Goal: Task Accomplishment & Management: Complete application form

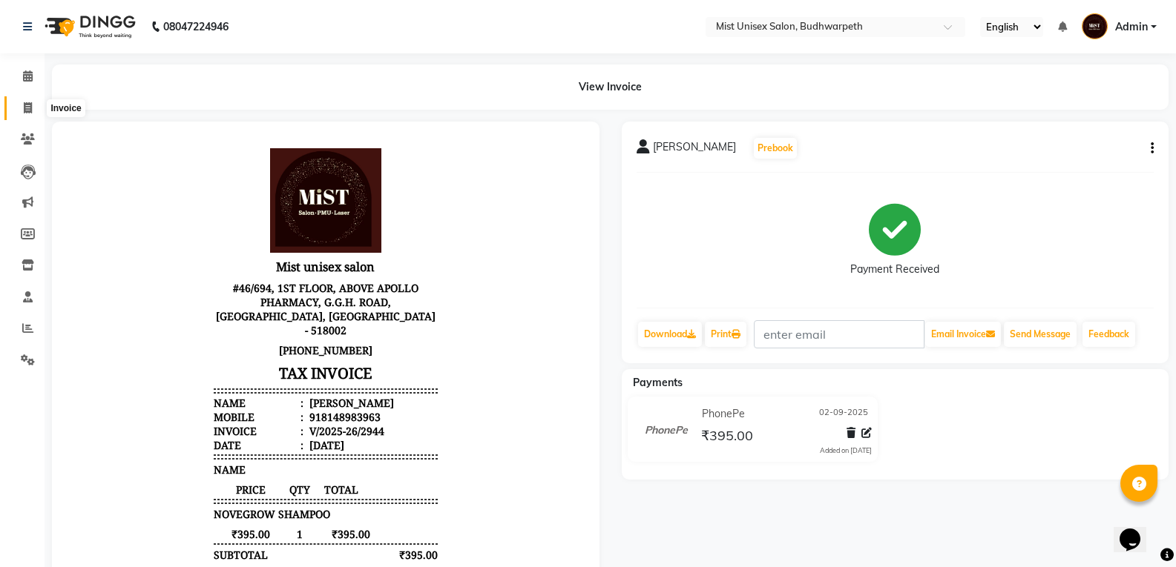
click at [15, 111] on span at bounding box center [28, 108] width 26 height 17
select select "service"
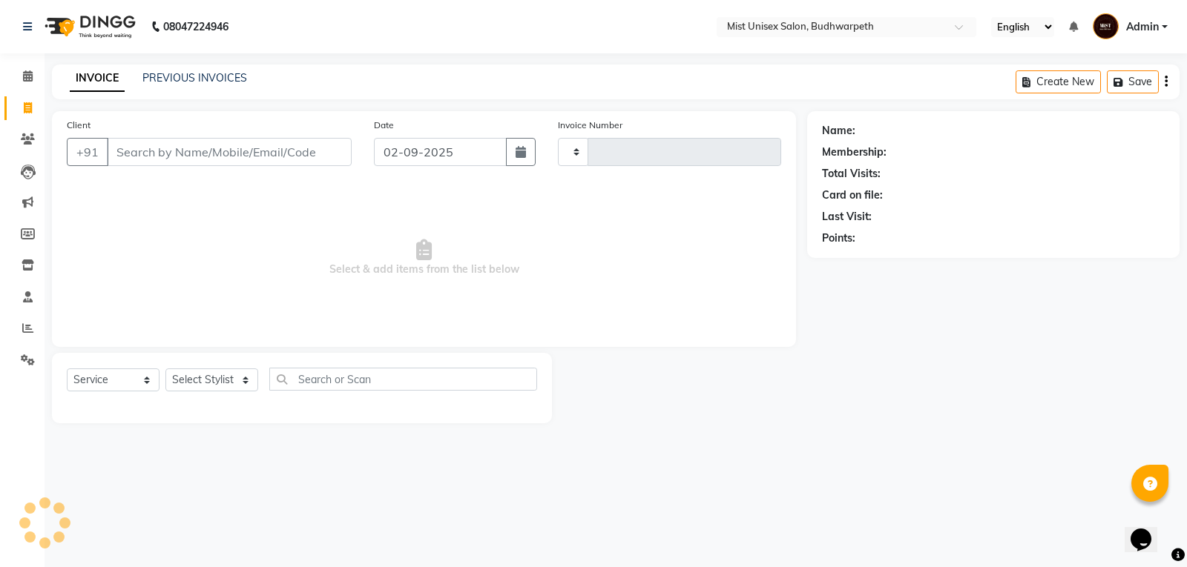
type input "2945"
select select "5227"
click at [166, 159] on input "Client" at bounding box center [229, 152] width 245 height 28
type input "8121145571"
click at [323, 145] on span "Add Client" at bounding box center [313, 152] width 59 height 15
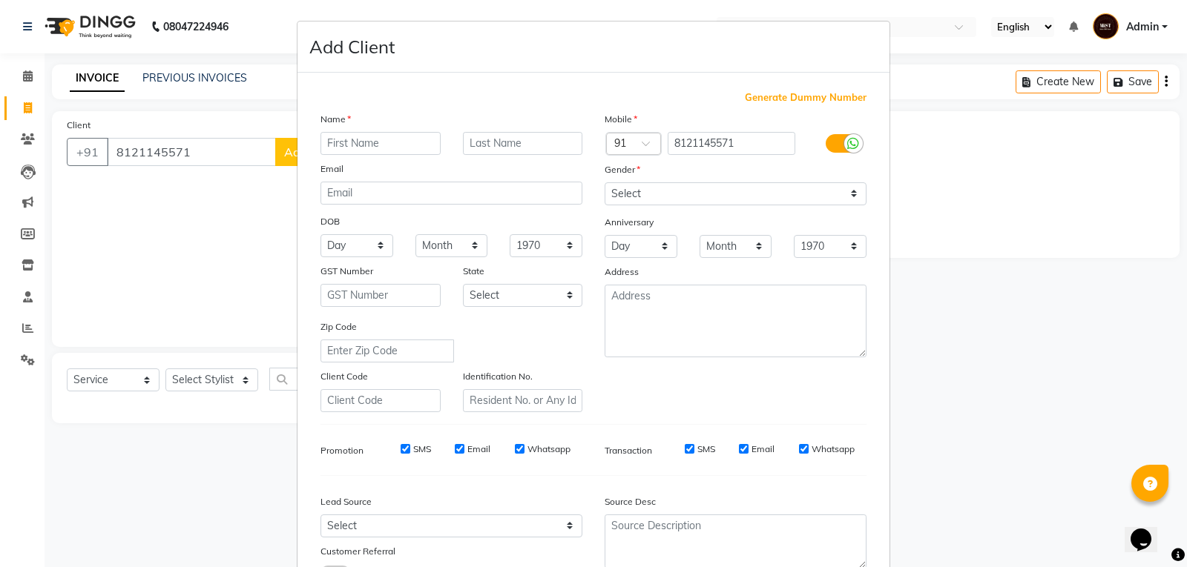
click at [341, 135] on input "text" at bounding box center [380, 143] width 120 height 23
type input "Nandini"
drag, startPoint x: 653, startPoint y: 190, endPoint x: 648, endPoint y: 202, distance: 12.7
click at [653, 190] on select "Select [DEMOGRAPHIC_DATA] [DEMOGRAPHIC_DATA] Other Prefer Not To Say" at bounding box center [735, 193] width 262 height 23
select select "[DEMOGRAPHIC_DATA]"
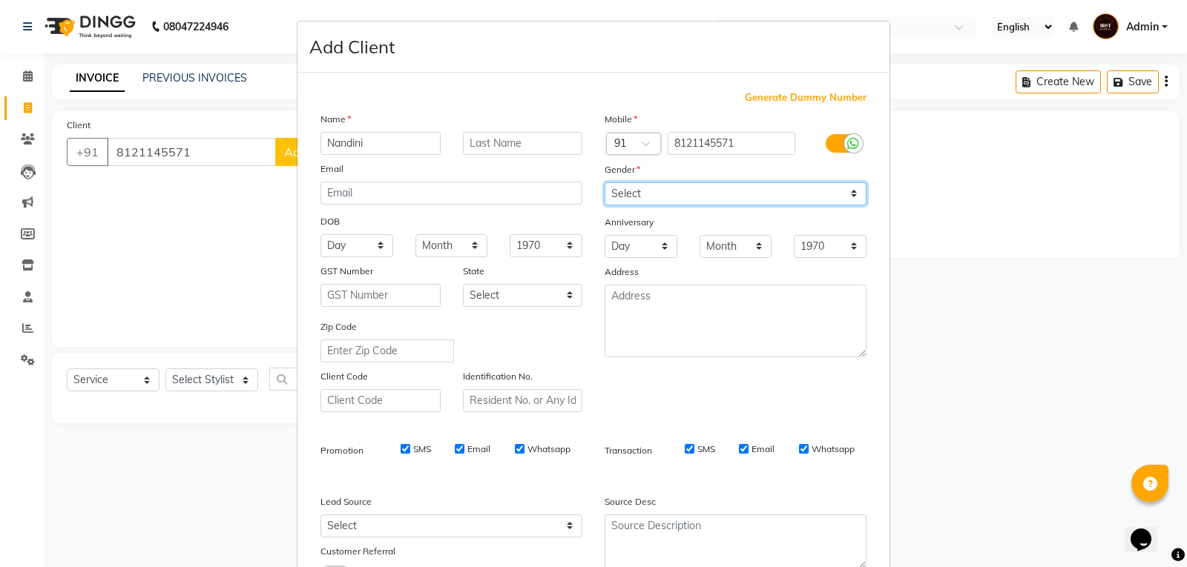
click at [604, 182] on select "Select [DEMOGRAPHIC_DATA] [DEMOGRAPHIC_DATA] Other Prefer Not To Say" at bounding box center [735, 193] width 262 height 23
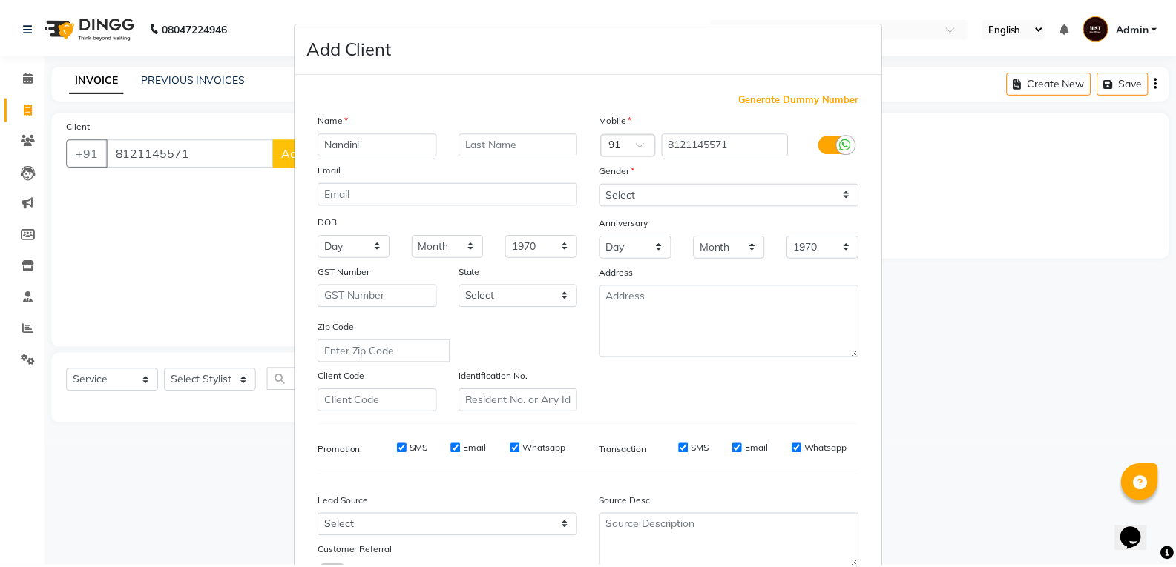
scroll to position [117, 0]
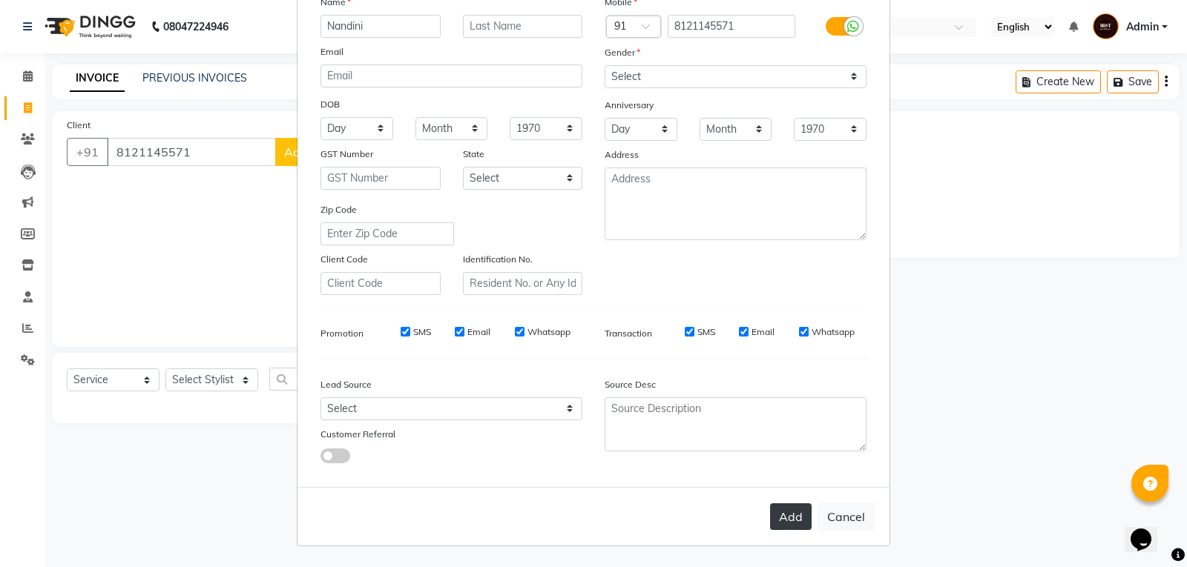
click at [783, 530] on button "Add" at bounding box center [791, 517] width 42 height 27
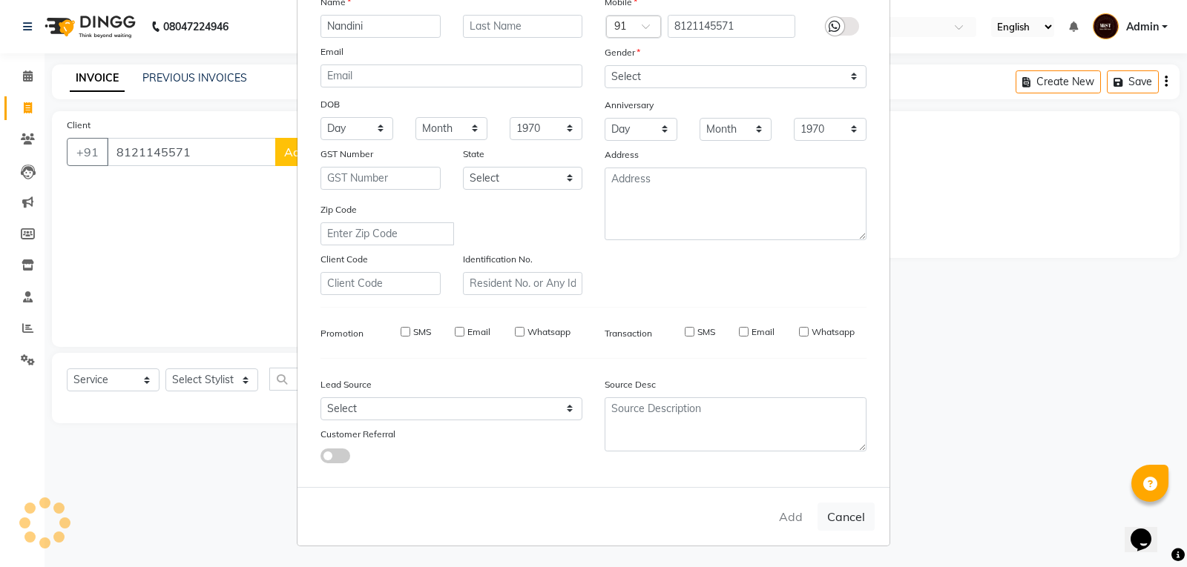
select select
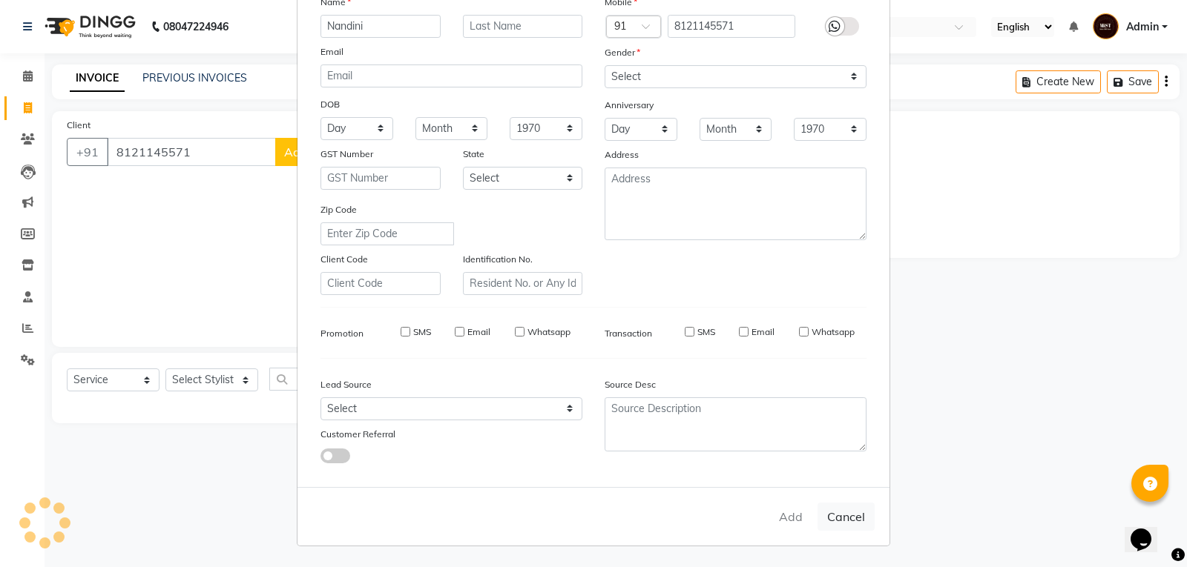
select select
checkbox input "false"
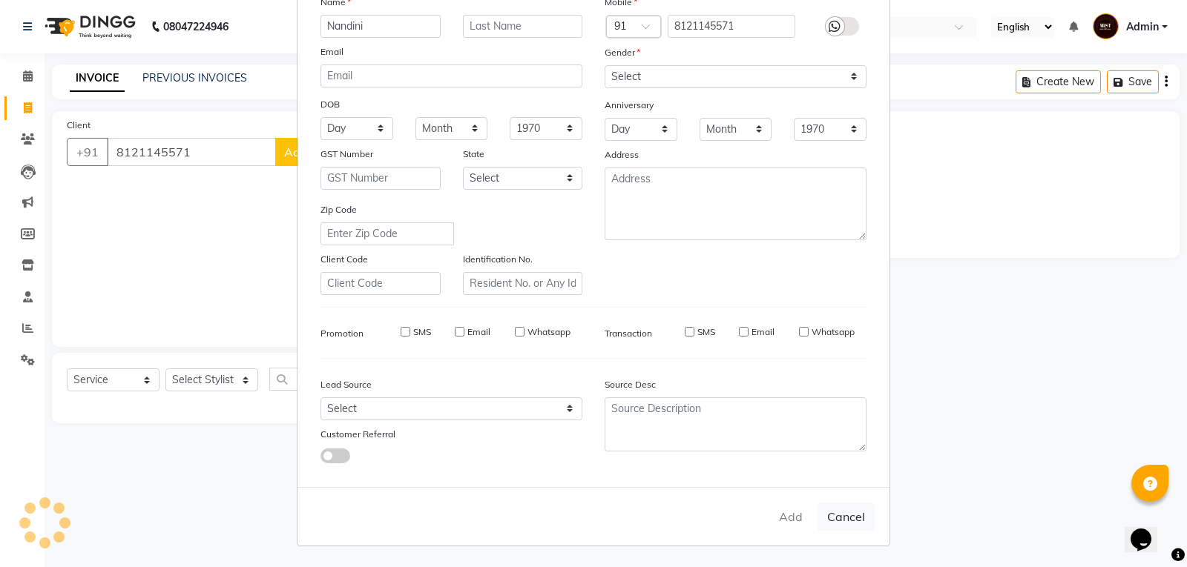
checkbox input "false"
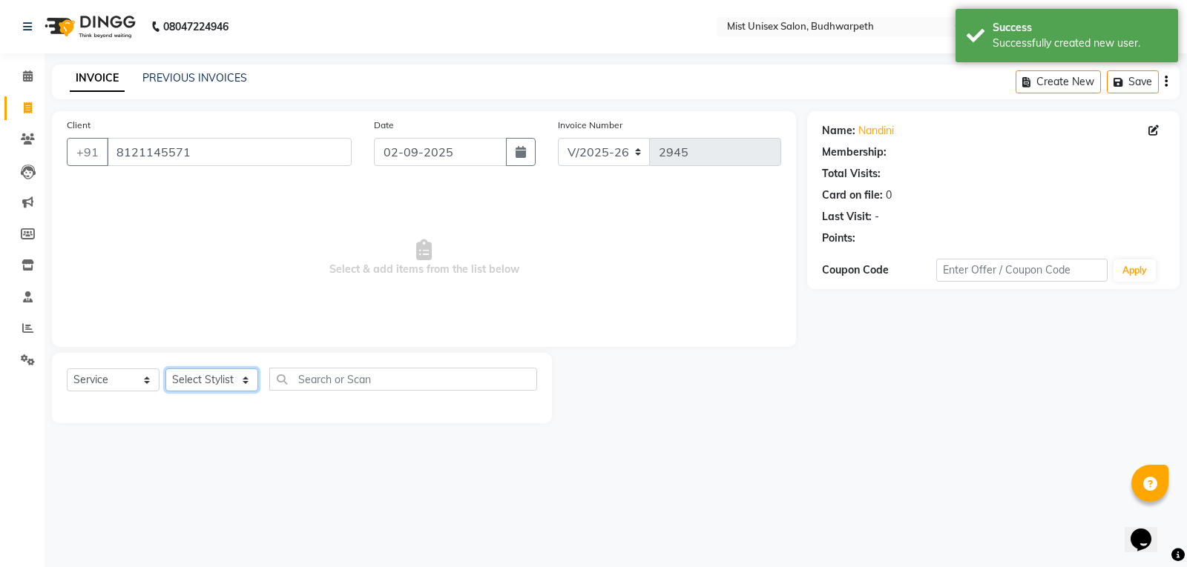
drag, startPoint x: 231, startPoint y: 382, endPoint x: 231, endPoint y: 373, distance: 8.9
click at [231, 382] on select "Select Stylist Abhi Ram [PERSON_NAME] [PERSON_NAME] Lakshmi Madhu [PERSON_NAME]…" at bounding box center [211, 380] width 93 height 23
select select "43912"
click at [165, 369] on select "Select Stylist Abhi Ram [PERSON_NAME] [PERSON_NAME] Lakshmi Madhu [PERSON_NAME]…" at bounding box center [211, 380] width 93 height 23
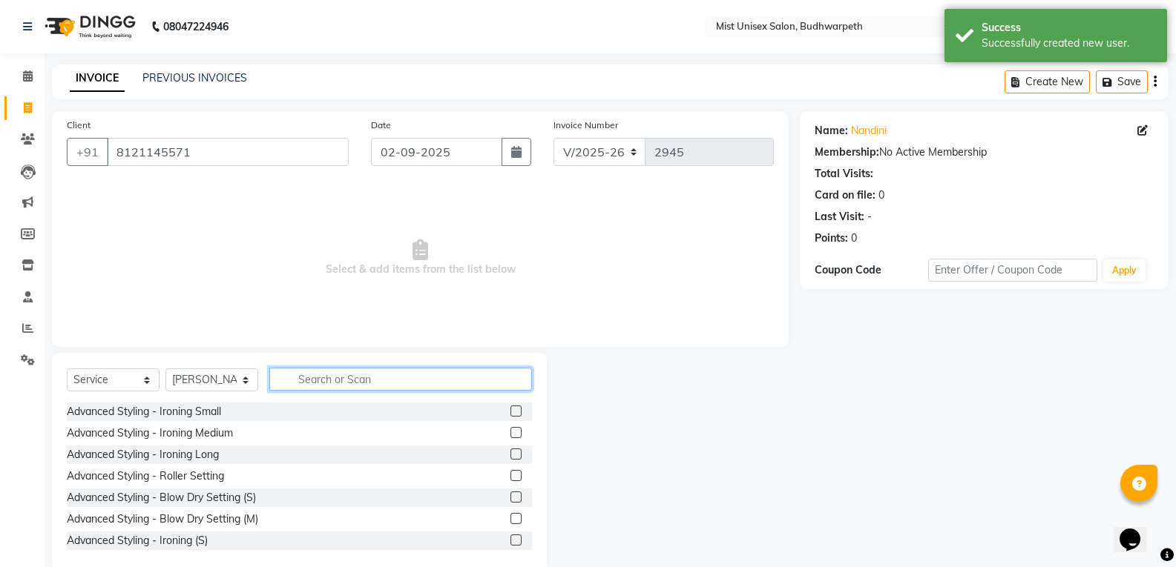
click at [355, 382] on input "text" at bounding box center [400, 379] width 263 height 23
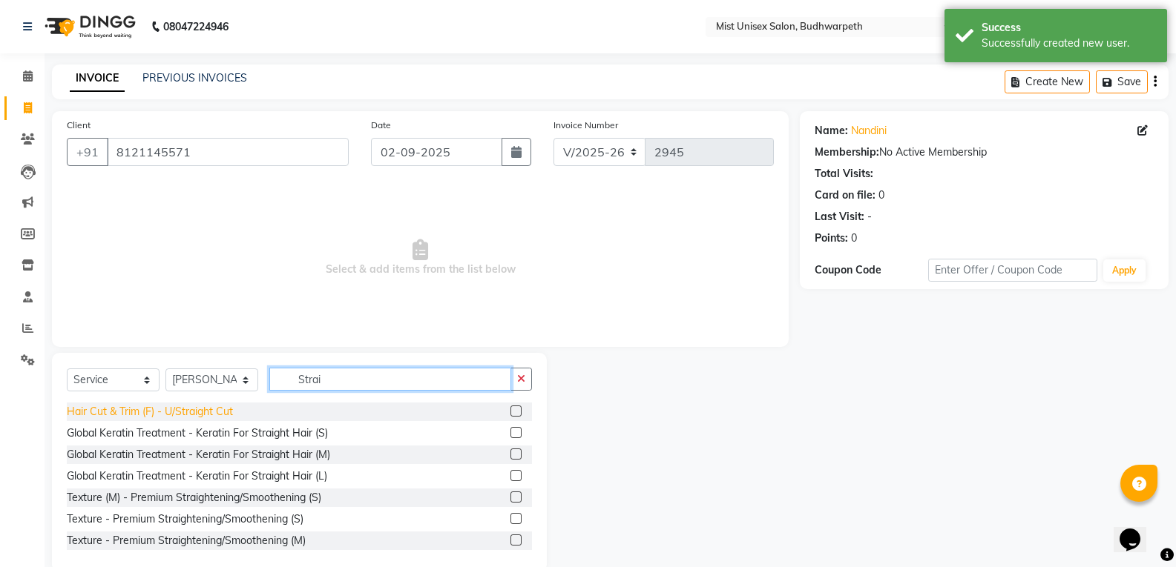
type input "Strai"
click at [218, 418] on div "Hair Cut & Trim (F) - U/Straight Cut" at bounding box center [150, 412] width 166 height 16
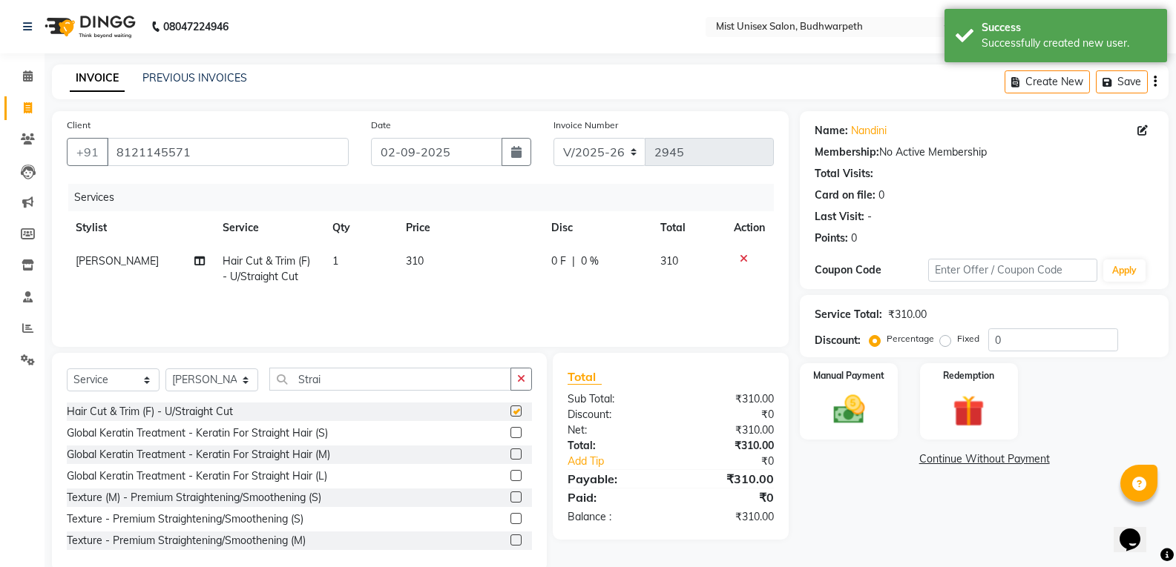
checkbox input "false"
click at [837, 426] on img at bounding box center [848, 410] width 53 height 38
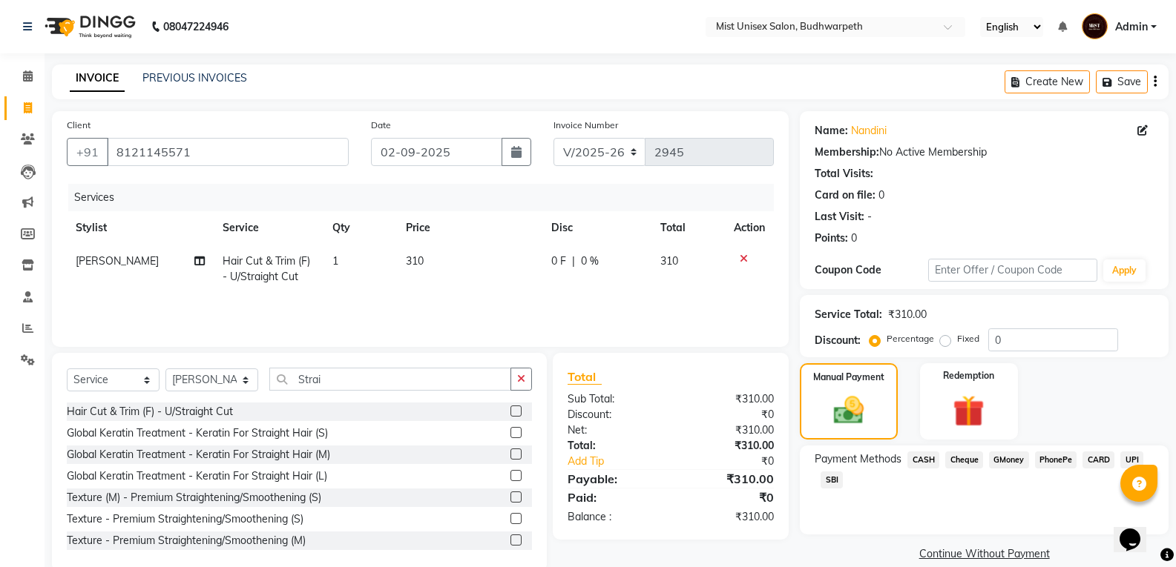
click at [924, 458] on span "CASH" at bounding box center [923, 460] width 32 height 17
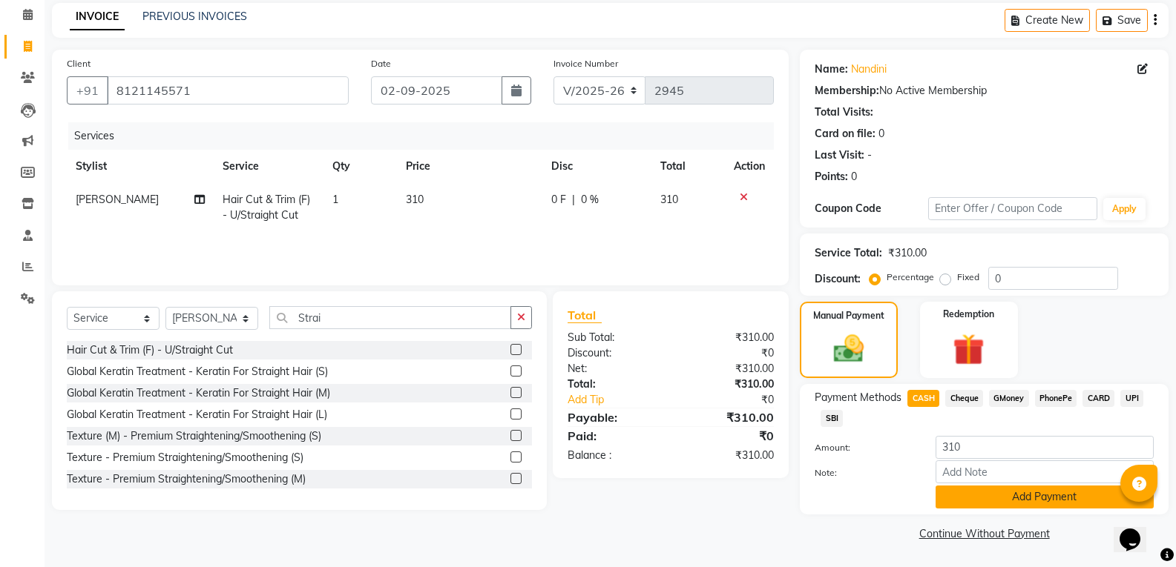
click at [1035, 498] on button "Add Payment" at bounding box center [1044, 497] width 218 height 23
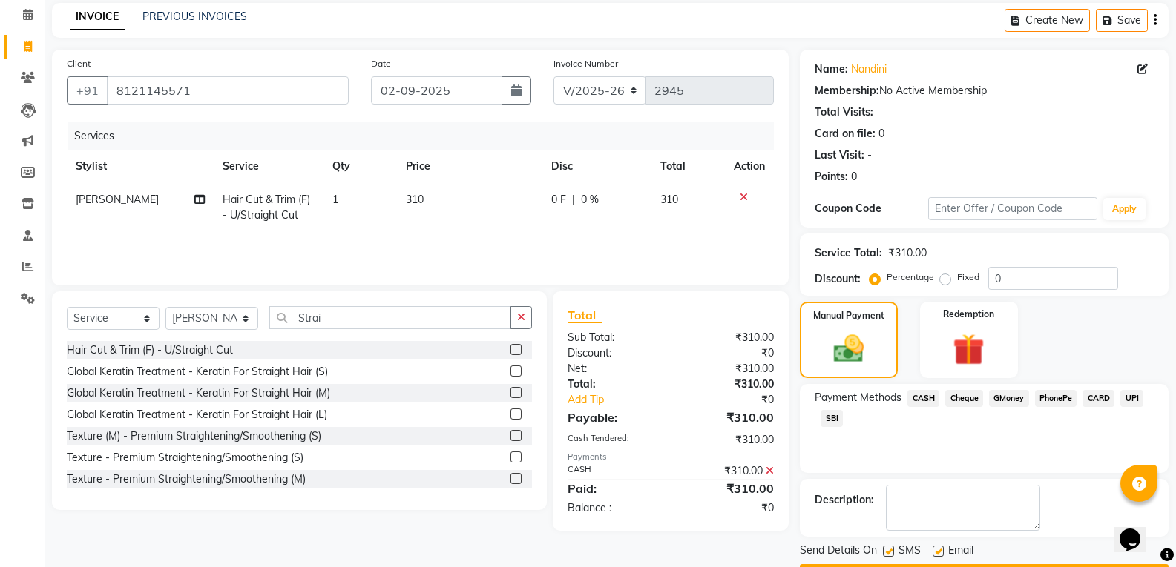
scroll to position [104, 0]
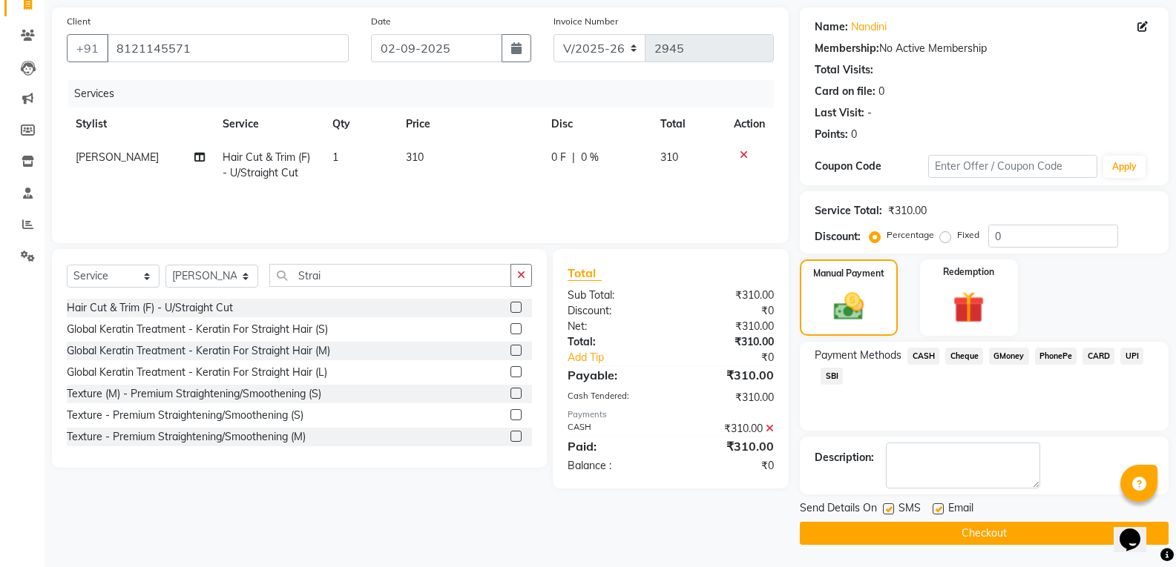
click at [992, 538] on button "Checkout" at bounding box center [984, 533] width 369 height 23
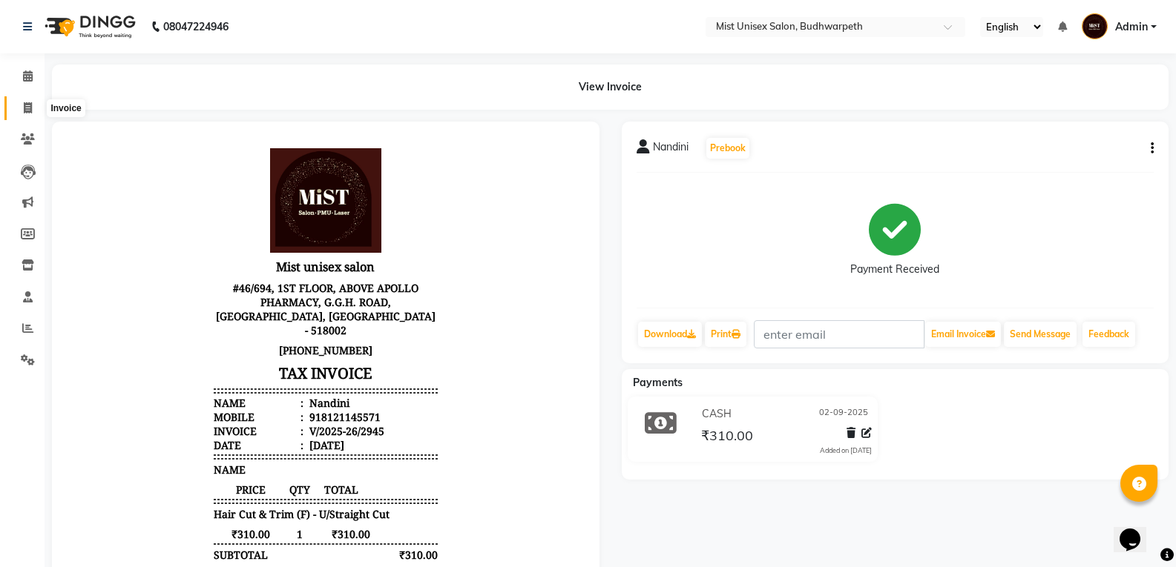
click at [24, 113] on span at bounding box center [28, 108] width 26 height 17
select select "service"
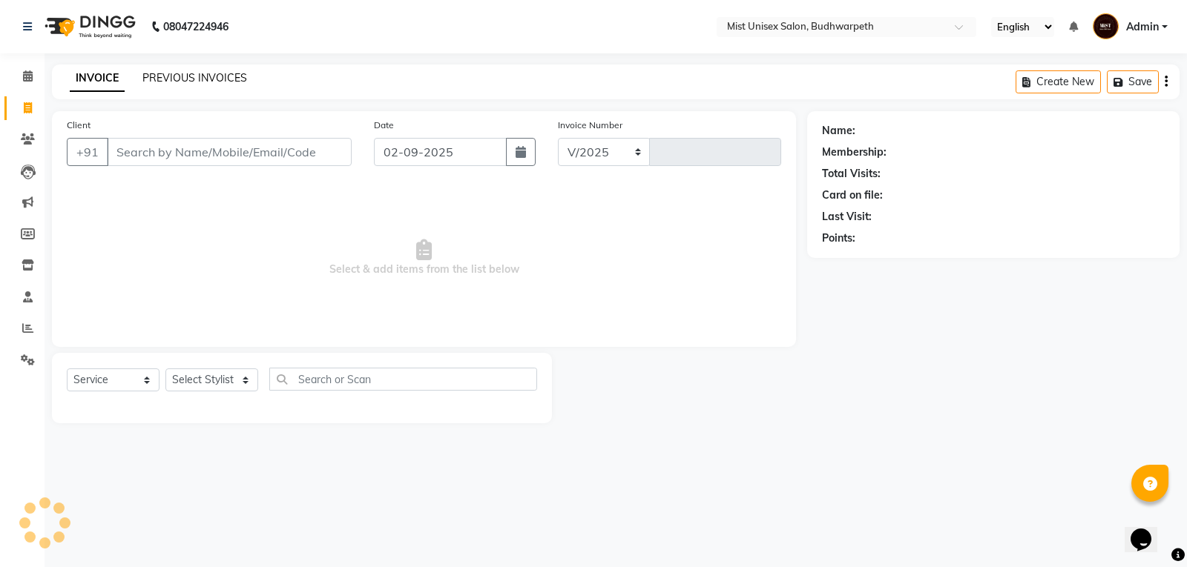
select select "5227"
type input "2946"
click at [191, 79] on link "PREVIOUS INVOICES" at bounding box center [194, 77] width 105 height 13
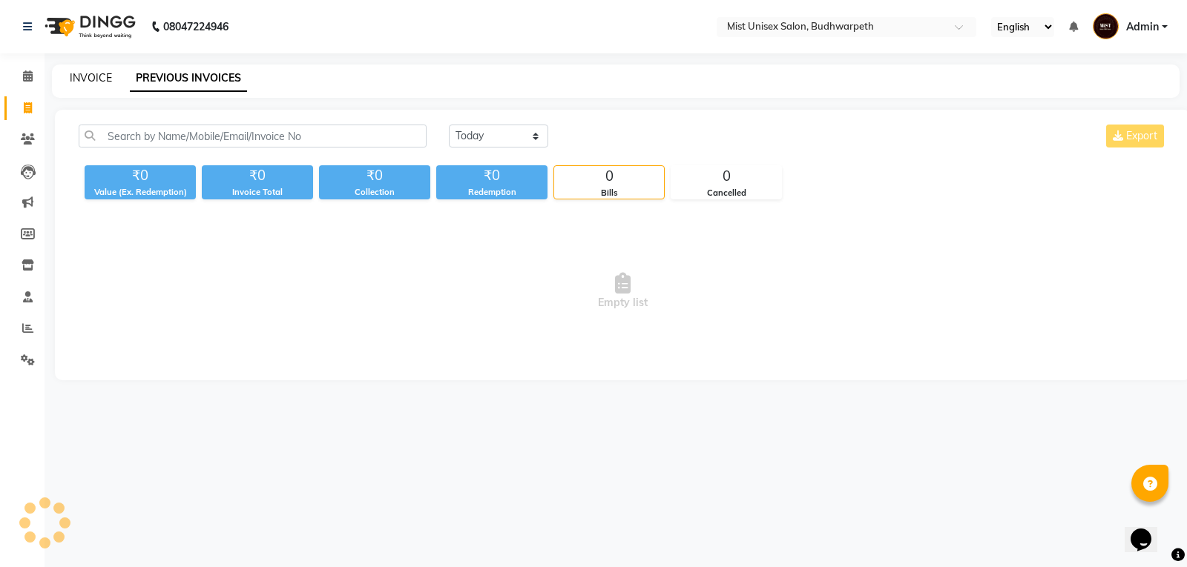
click at [93, 79] on link "INVOICE" at bounding box center [91, 77] width 42 height 13
select select "service"
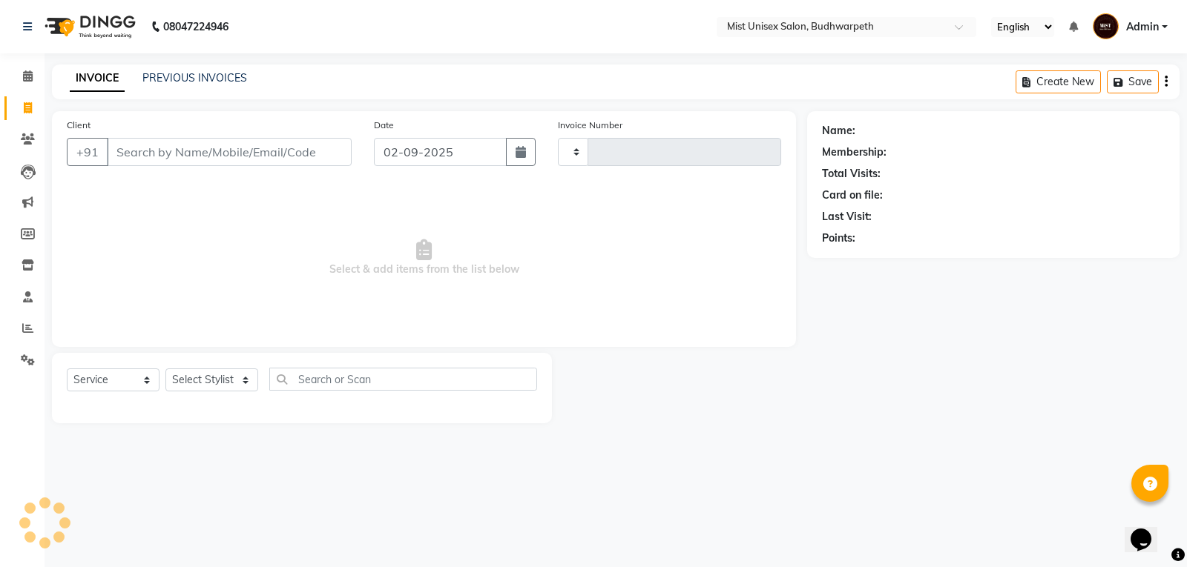
type input "2946"
select select "5227"
